Goal: Find specific page/section

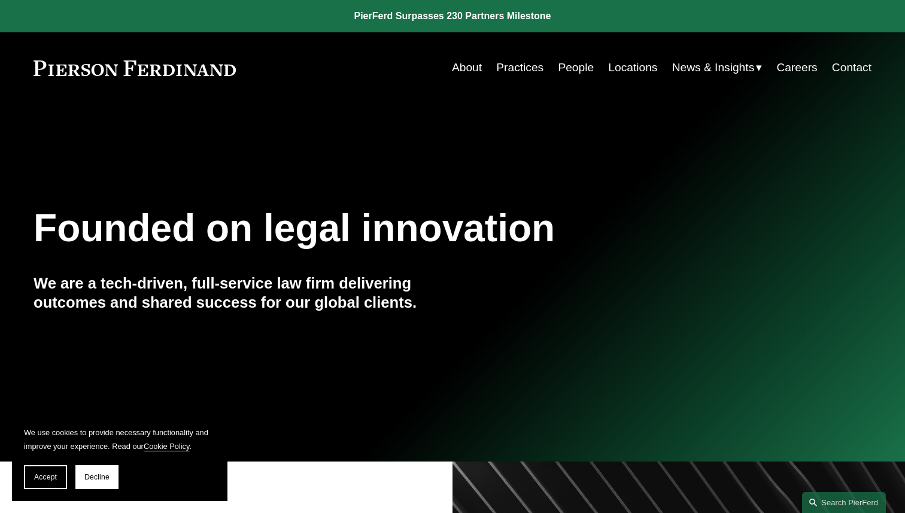
click at [792, 71] on link "Careers" at bounding box center [796, 67] width 41 height 23
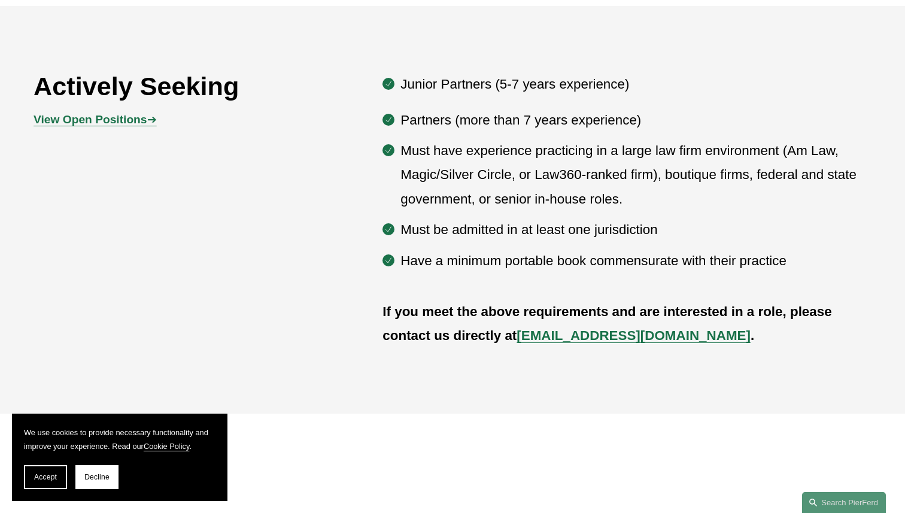
scroll to position [675, 0]
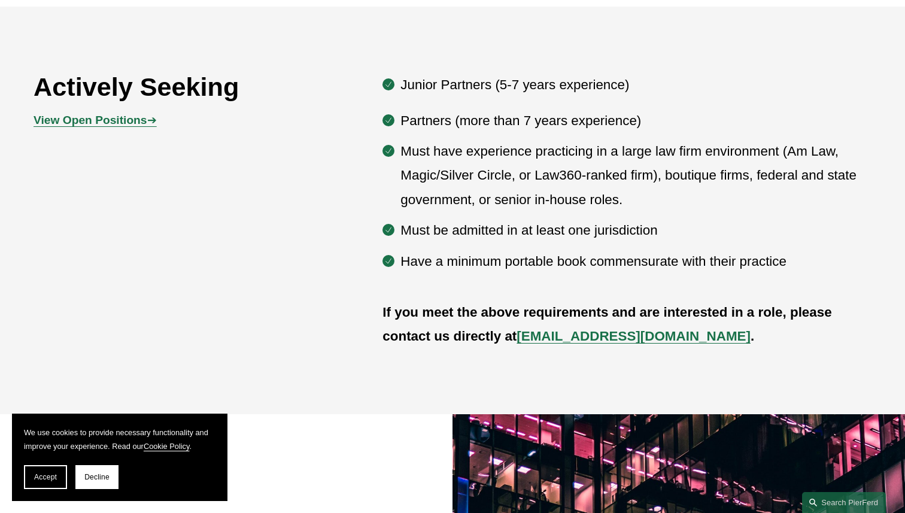
click at [142, 124] on strong "View Open Positions" at bounding box center [90, 120] width 113 height 13
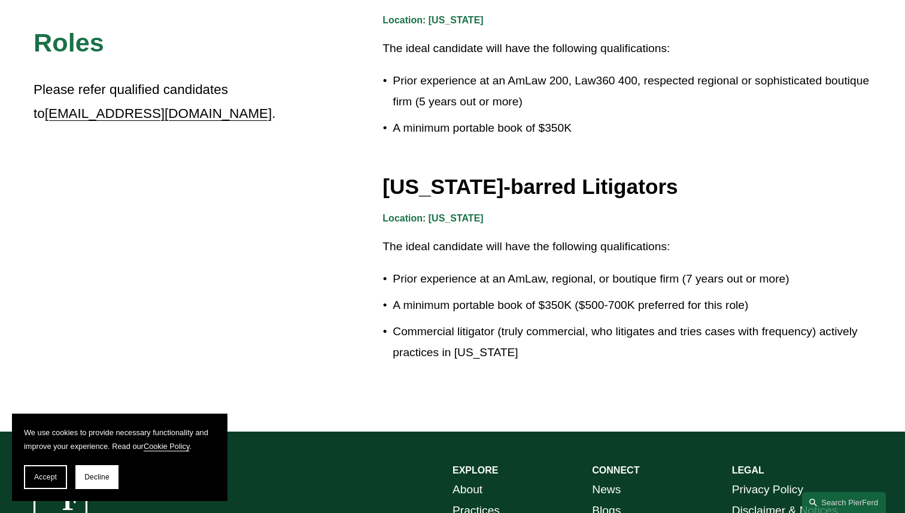
scroll to position [2157, 0]
